Goal: Communication & Community: Ask a question

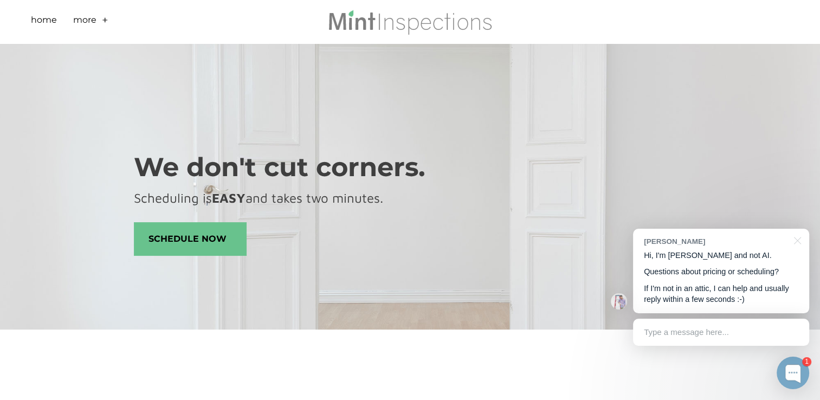
click at [99, 20] on li "More + - Scheduling Sample Report FAQs Reviews Roof Covering Material Installat…" at bounding box center [93, 21] width 41 height 43
click at [103, 20] on link "+" at bounding box center [105, 22] width 7 height 17
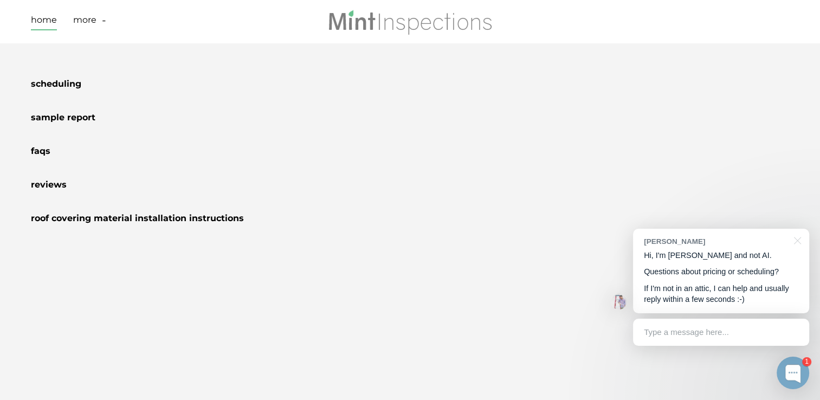
click at [50, 21] on link "Home" at bounding box center [44, 22] width 26 height 17
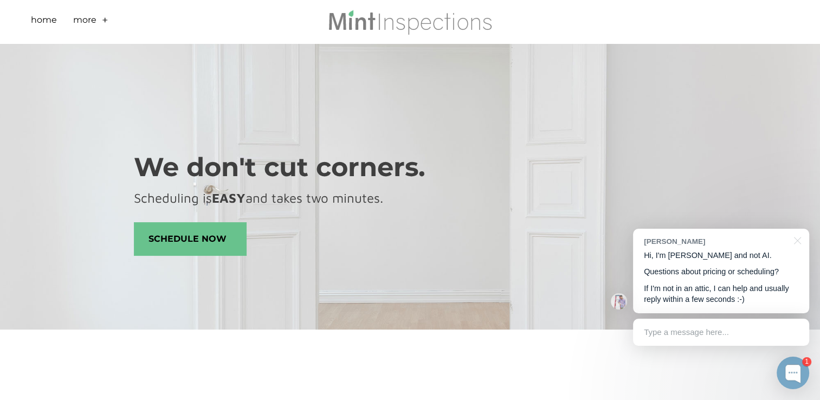
click at [662, 331] on div "Type a message here..." at bounding box center [721, 332] width 176 height 27
